Goal: Information Seeking & Learning: Learn about a topic

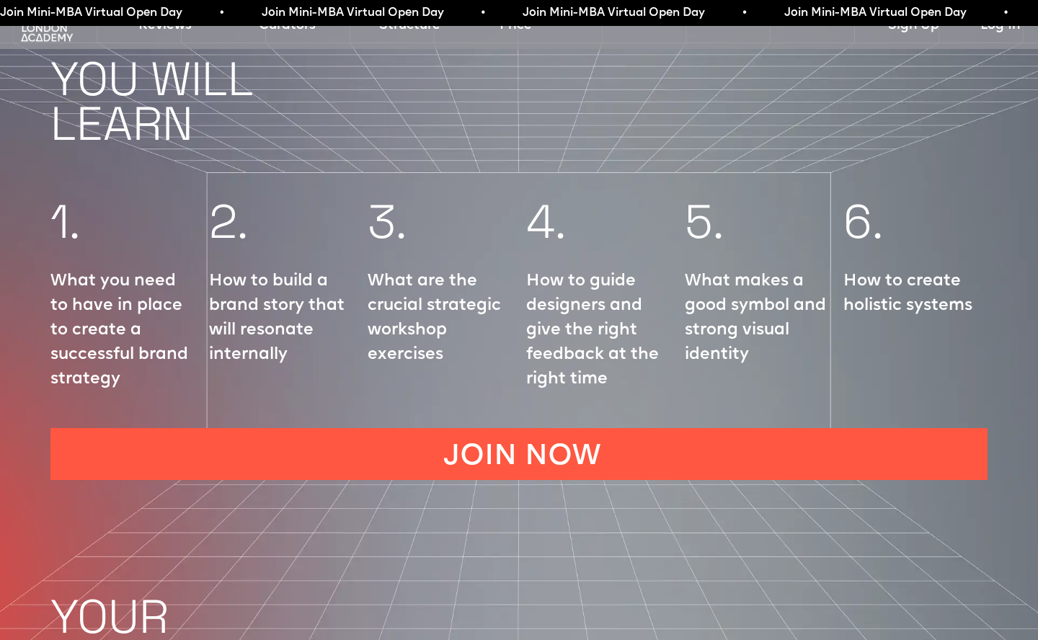
scroll to position [1867, 0]
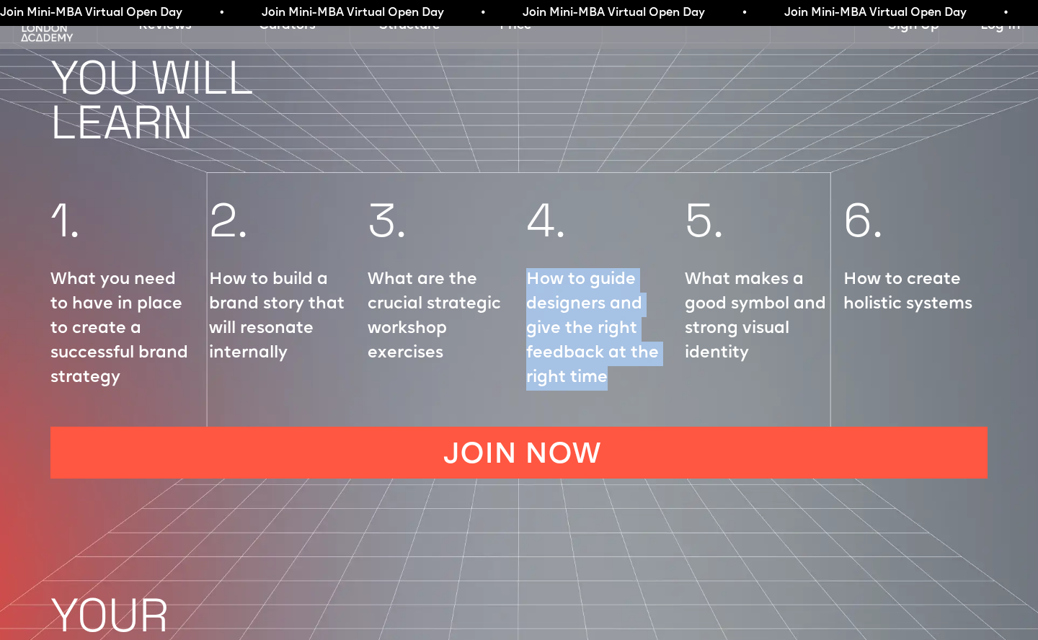
drag, startPoint x: 617, startPoint y: 333, endPoint x: 529, endPoint y: 231, distance: 134.4
click at [529, 268] on p "How to guide designers and give the right feedback at the right time" at bounding box center [598, 329] width 144 height 123
click at [599, 268] on p "How to guide designers and give the right feedback at the right time" at bounding box center [598, 329] width 144 height 123
drag, startPoint x: 591, startPoint y: 231, endPoint x: 618, endPoint y: 343, distance: 114.8
click at [618, 343] on p "How to guide designers and give the right feedback at the right time" at bounding box center [598, 329] width 144 height 123
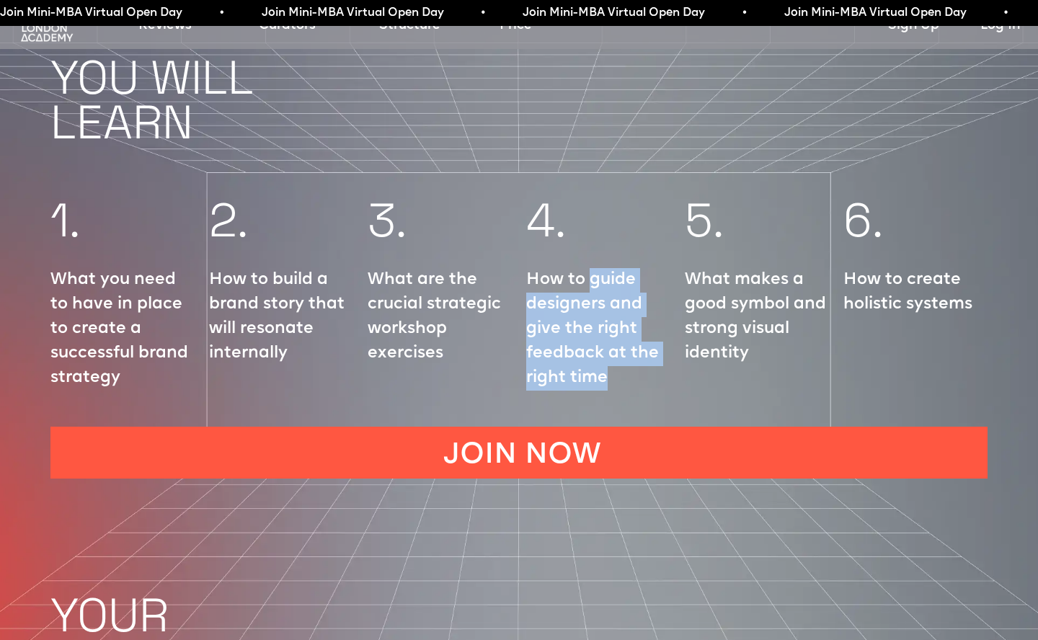
copy p "guide designers and give the right feedback at the right time"
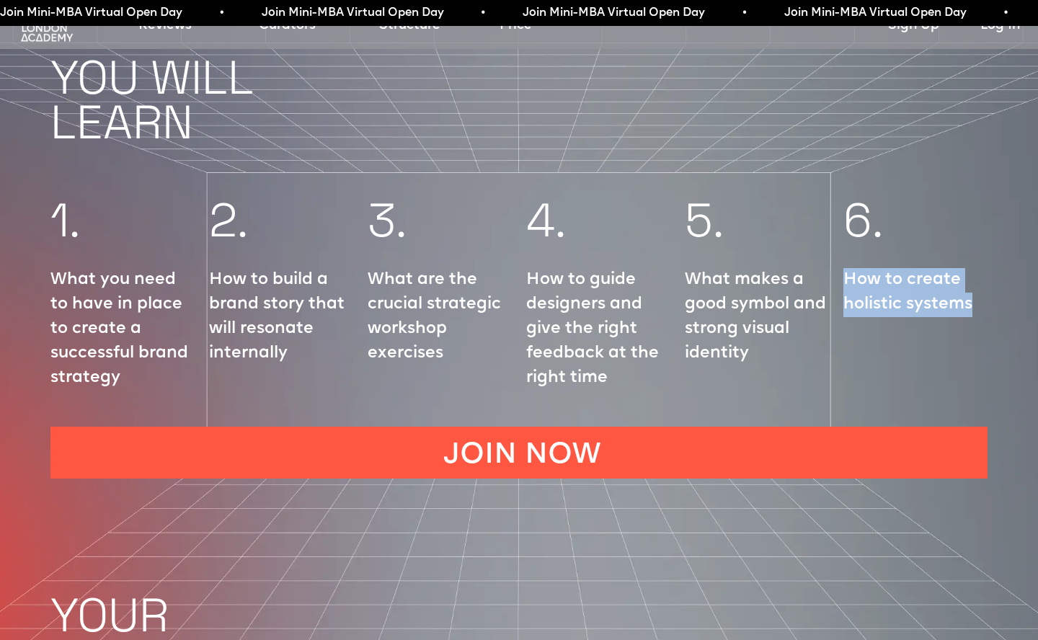
drag, startPoint x: 840, startPoint y: 228, endPoint x: 966, endPoint y: 272, distance: 132.6
click at [966, 272] on div "1. What you need to have in place to create a successful brand strategy 2. How …" at bounding box center [519, 291] width 1038 height 242
click at [982, 268] on p "How to create holistic systems" at bounding box center [915, 292] width 144 height 49
drag, startPoint x: 989, startPoint y: 263, endPoint x: 909, endPoint y: 234, distance: 85.7
click at [909, 234] on div "1. What you need to have in place to create a successful brand strategy 2. How …" at bounding box center [519, 291] width 1038 height 242
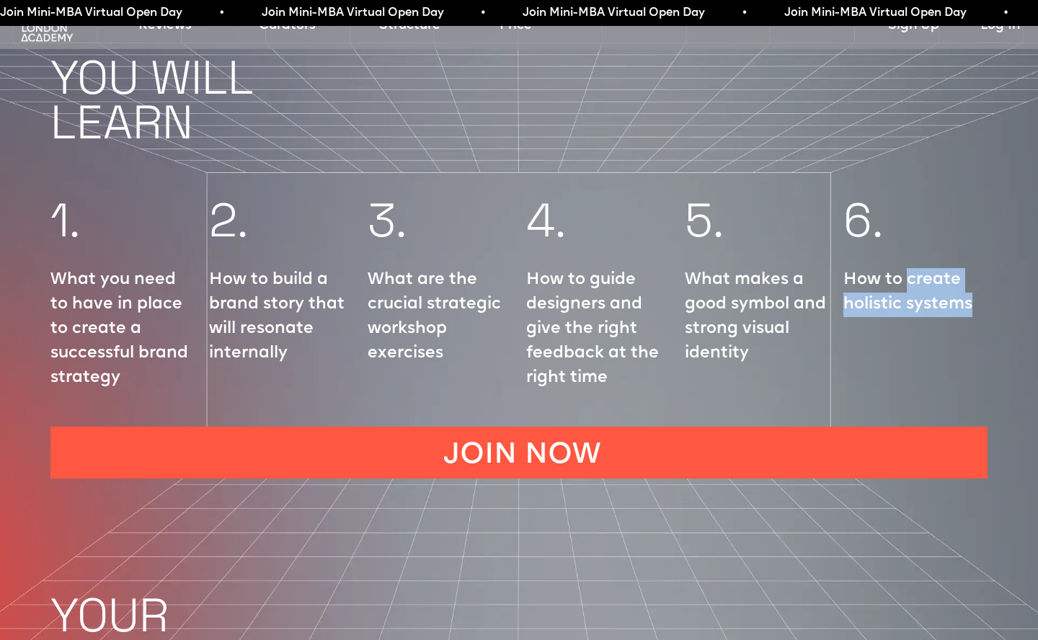
copy p "create holistic systems"
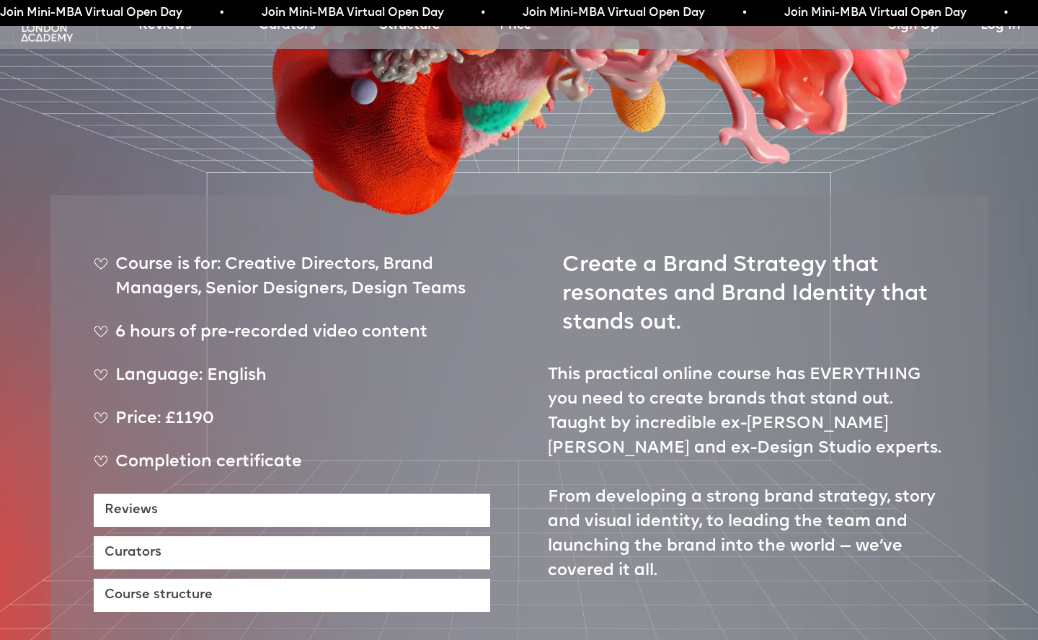
scroll to position [483, 0]
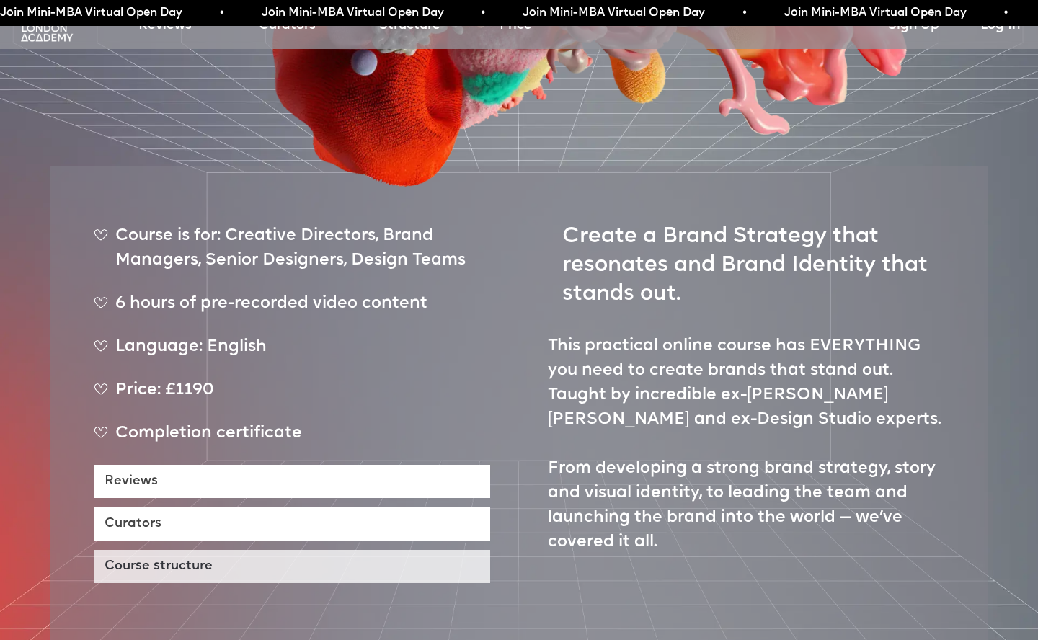
click at [285, 550] on link "Course structure" at bounding box center [292, 566] width 396 height 33
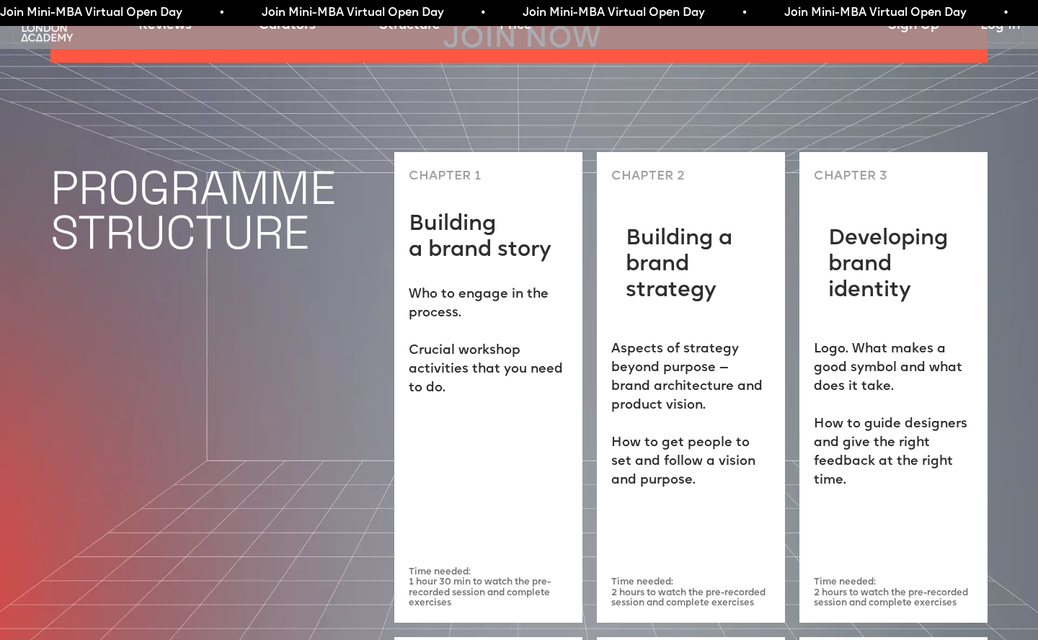
scroll to position [3852, 0]
